Goal: Transaction & Acquisition: Obtain resource

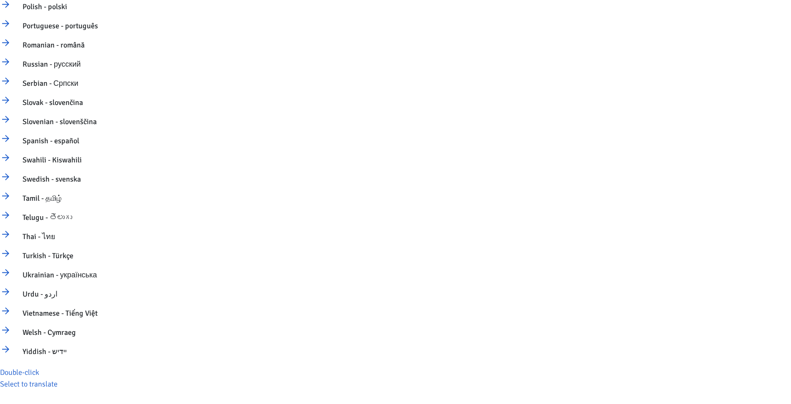
scroll to position [917, 0]
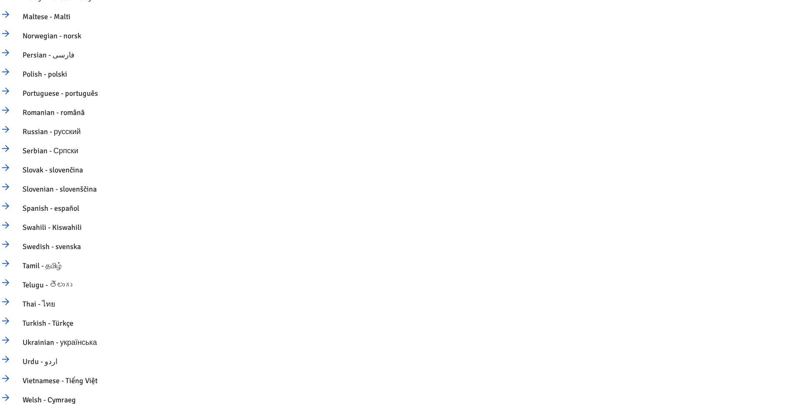
scroll to position [850, 0]
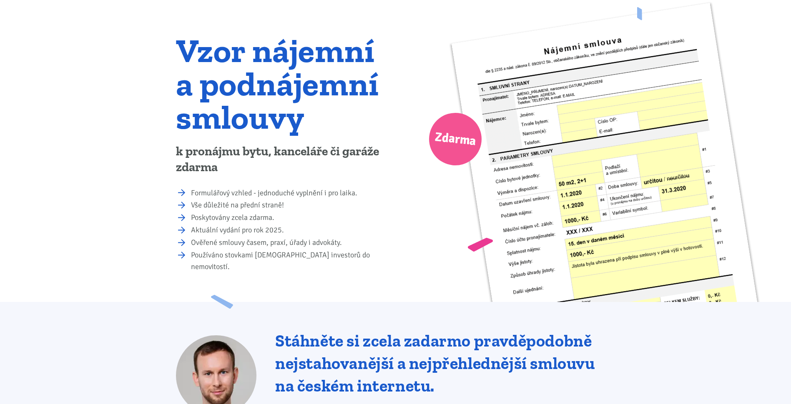
scroll to position [1392, 0]
